Goal: Task Accomplishment & Management: Use online tool/utility

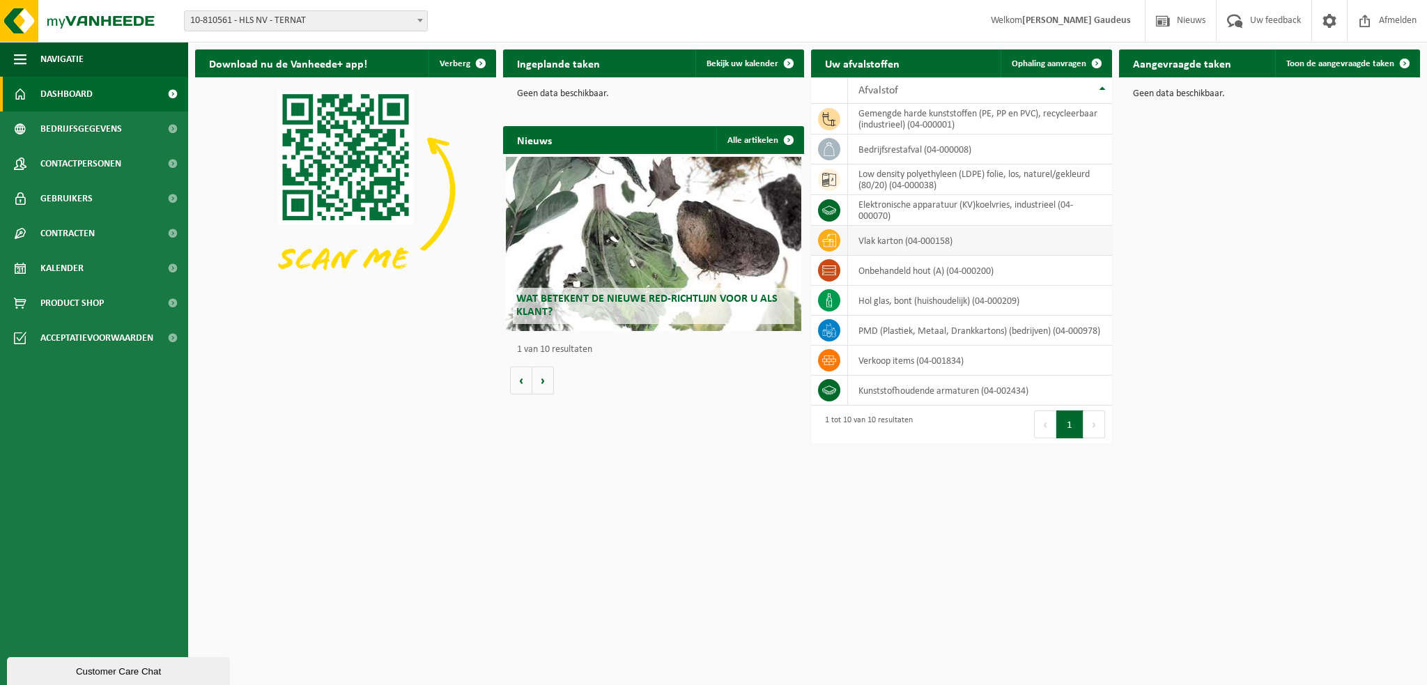
drag, startPoint x: 1035, startPoint y: 61, endPoint x: 923, endPoint y: 230, distance: 202.8
click at [1036, 60] on span "Ophaling aanvragen" at bounding box center [1049, 63] width 75 height 9
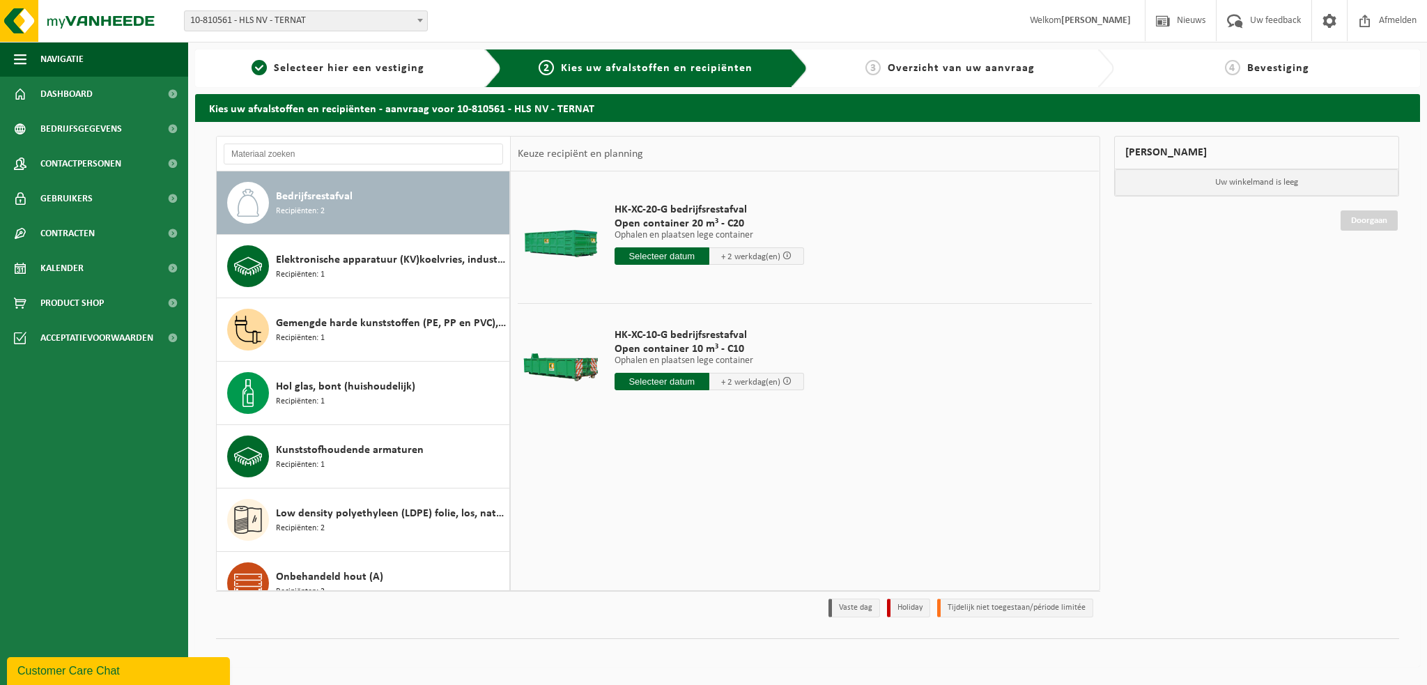
click at [661, 258] on input "text" at bounding box center [662, 255] width 95 height 17
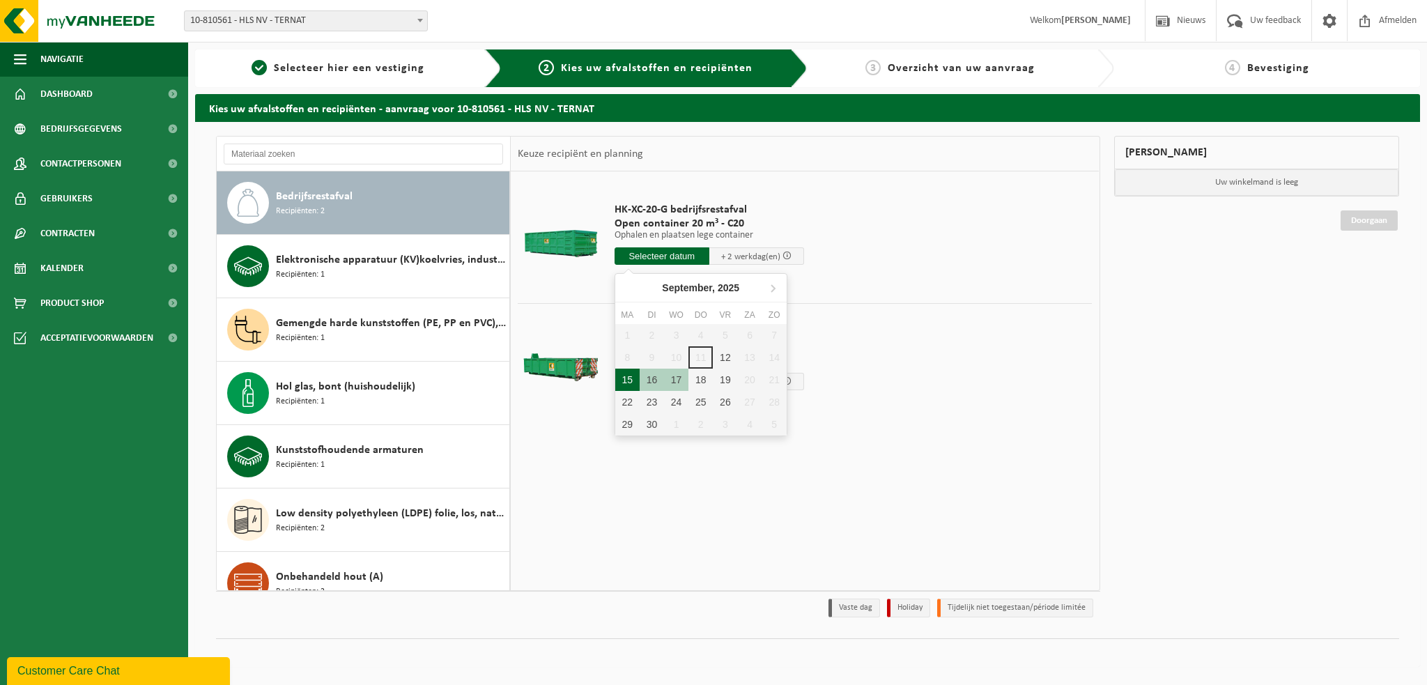
click at [637, 382] on div "15" at bounding box center [627, 380] width 24 height 22
type input "Van 2025-09-15"
type input "2025-09-15"
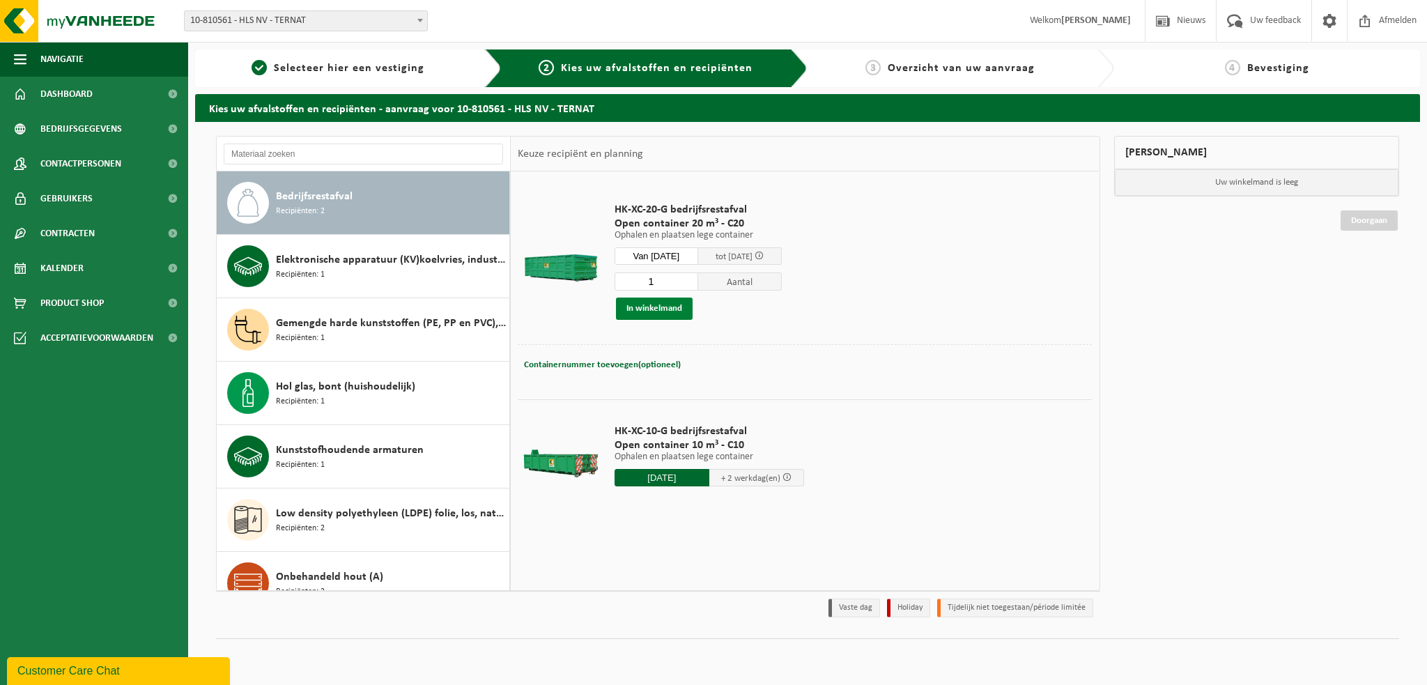
click at [663, 307] on button "In winkelmand" at bounding box center [654, 309] width 77 height 22
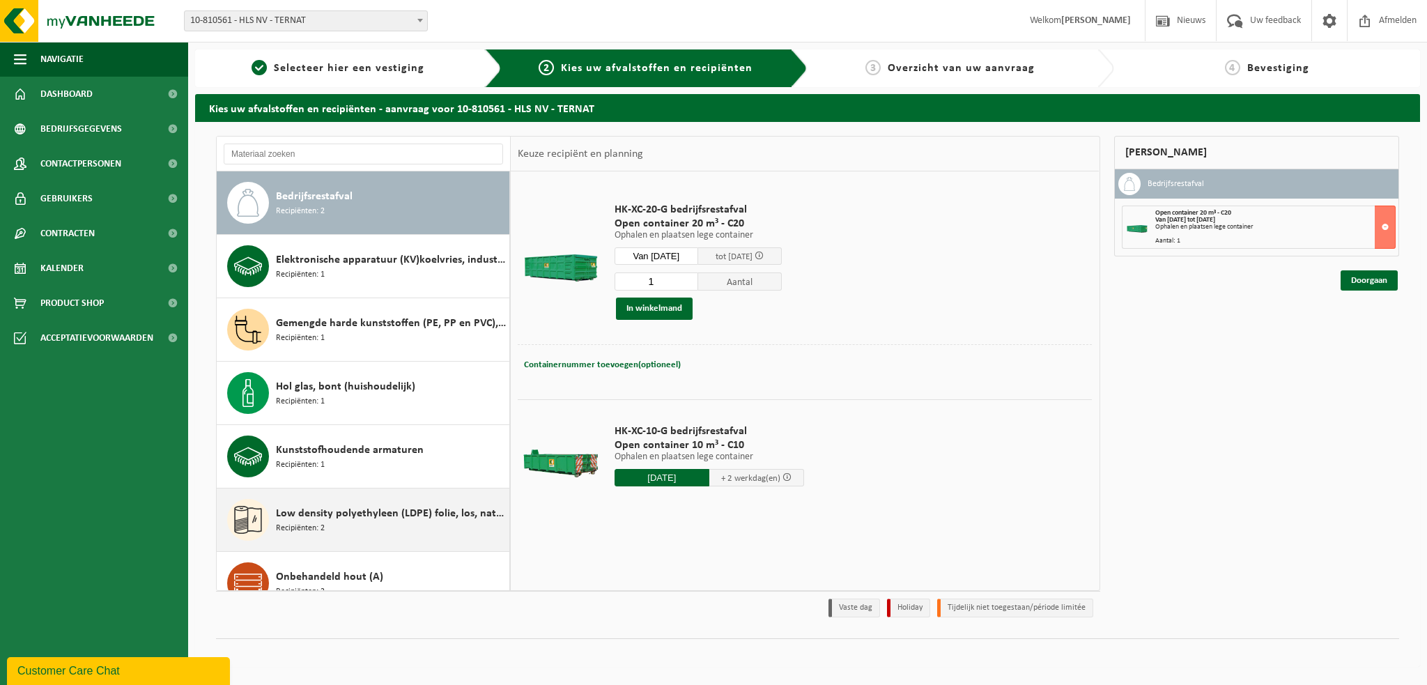
click at [329, 508] on span "Low density polyethyleen (LDPE) folie, los, naturel/gekleurd (80/20)" at bounding box center [391, 513] width 230 height 17
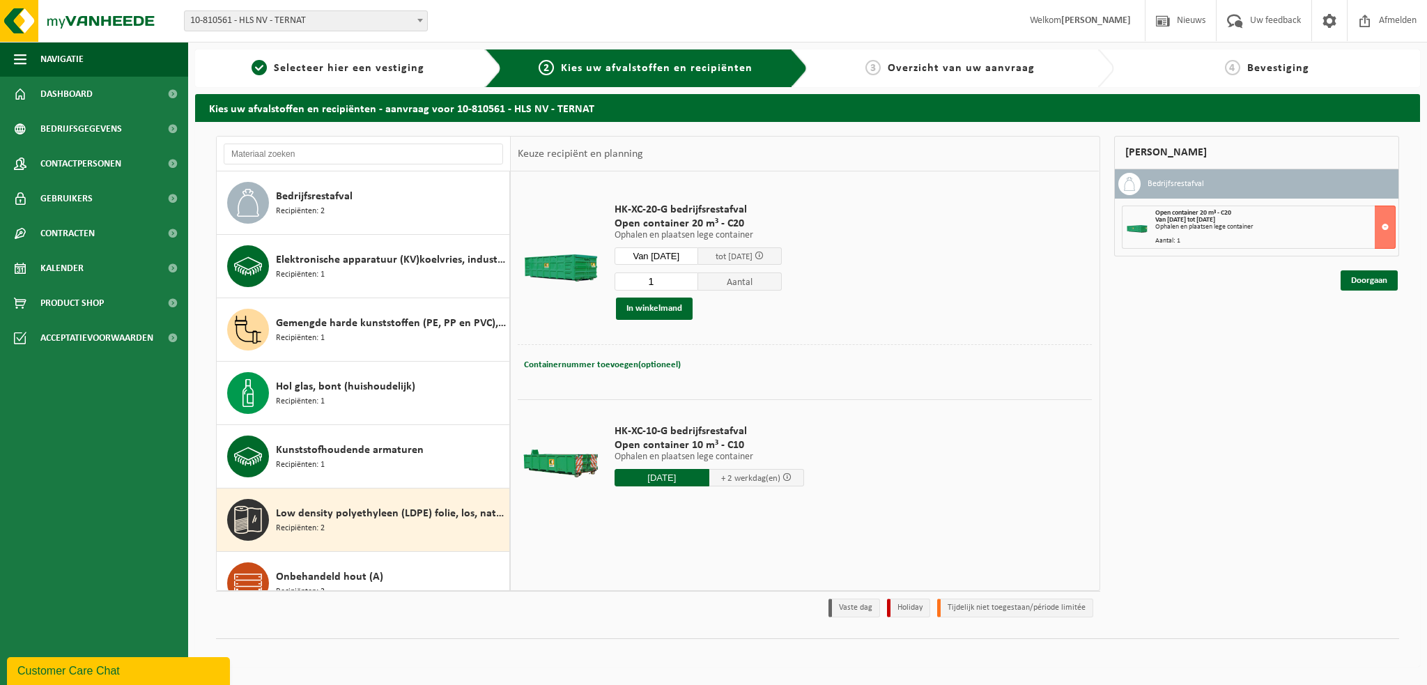
scroll to position [151, 0]
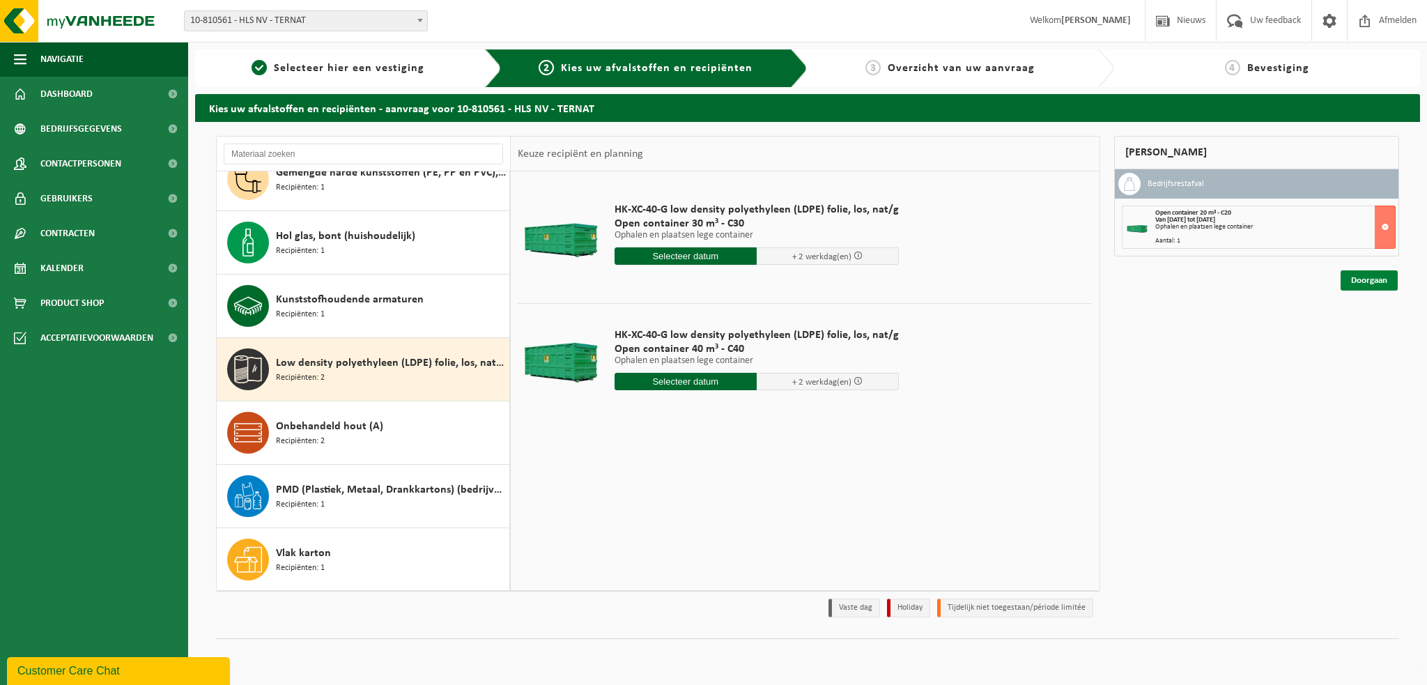
click at [1374, 278] on link "Doorgaan" at bounding box center [1369, 280] width 57 height 20
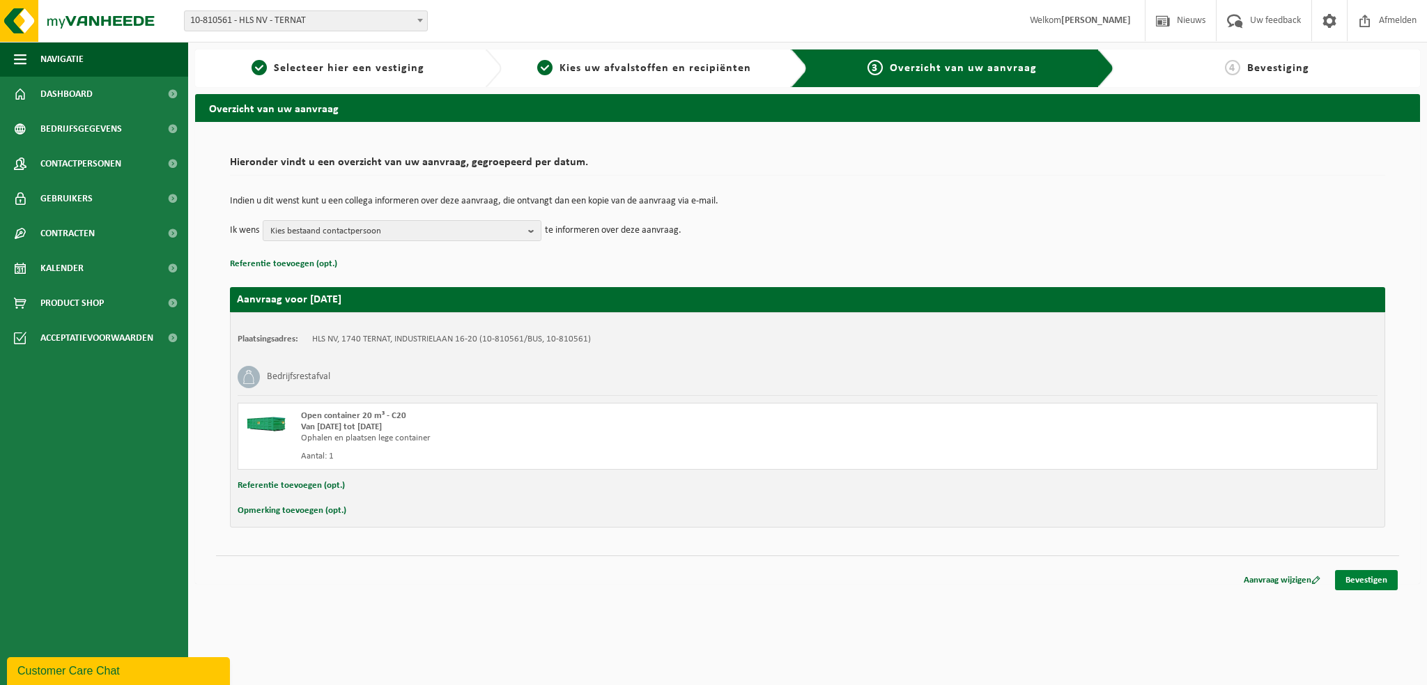
click at [1388, 580] on link "Bevestigen" at bounding box center [1366, 580] width 63 height 20
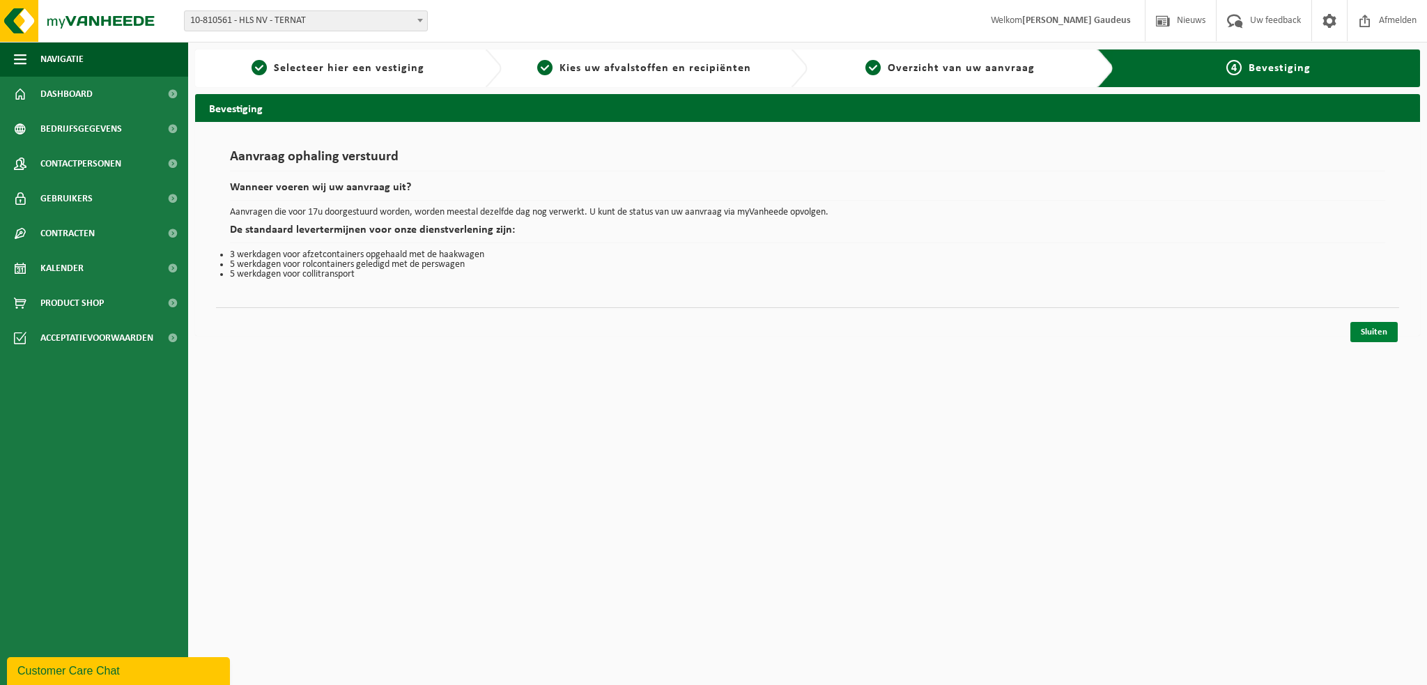
click at [1377, 335] on link "Sluiten" at bounding box center [1374, 332] width 47 height 20
